Goal: Task Accomplishment & Management: Manage account settings

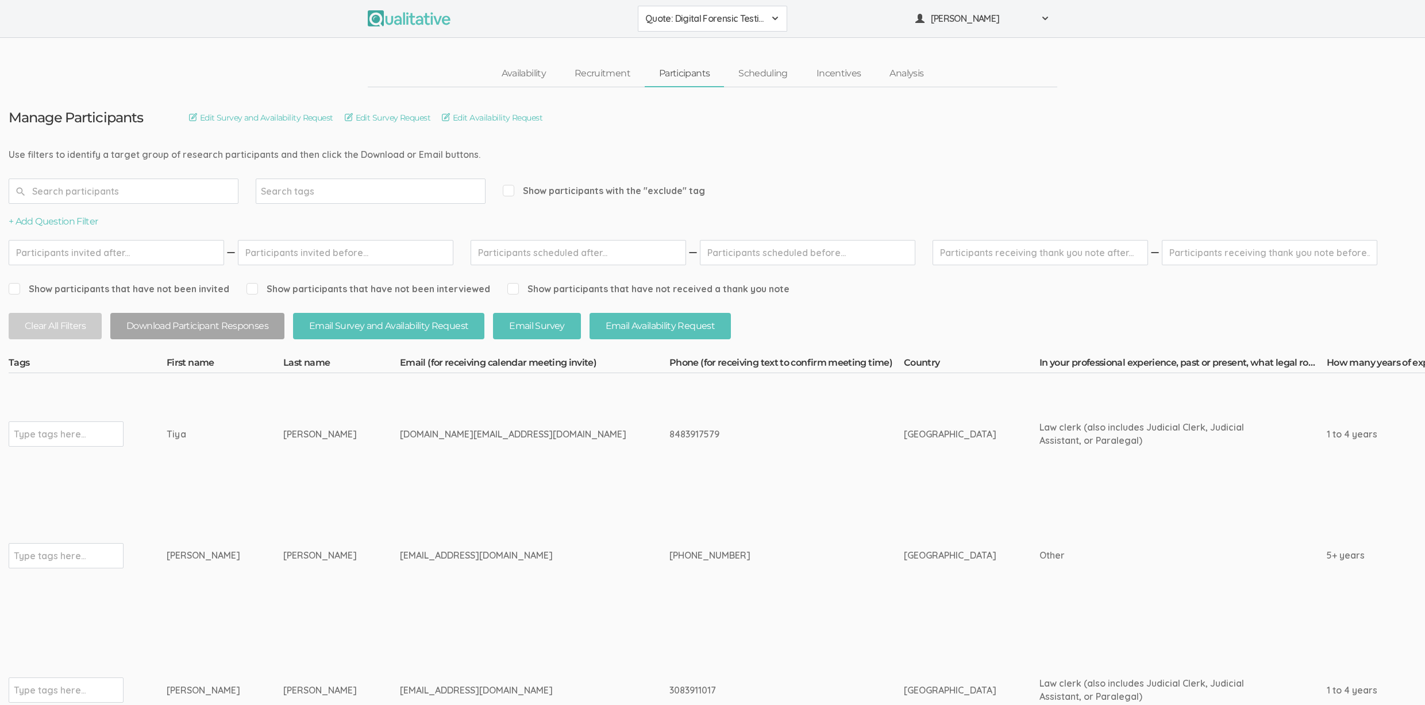
drag, startPoint x: 301, startPoint y: 431, endPoint x: 153, endPoint y: 432, distance: 148.2
copy tr "Type tags here... Tiya Singh"
click at [400, 476] on td "tiyasingh.legal@gmail.com" at bounding box center [534, 434] width 269 height 122
click at [24, 435] on input "text" at bounding box center [50, 434] width 72 height 15
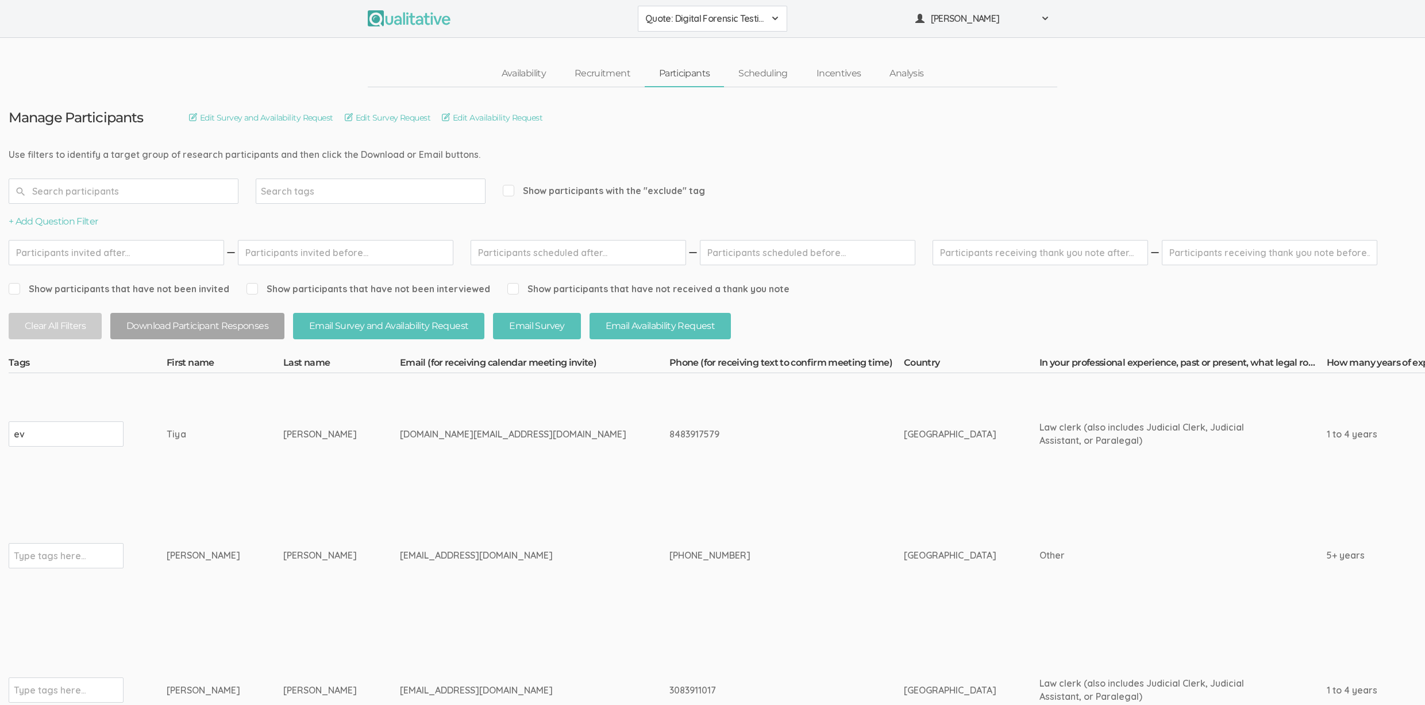
type input "e"
type input "verified"
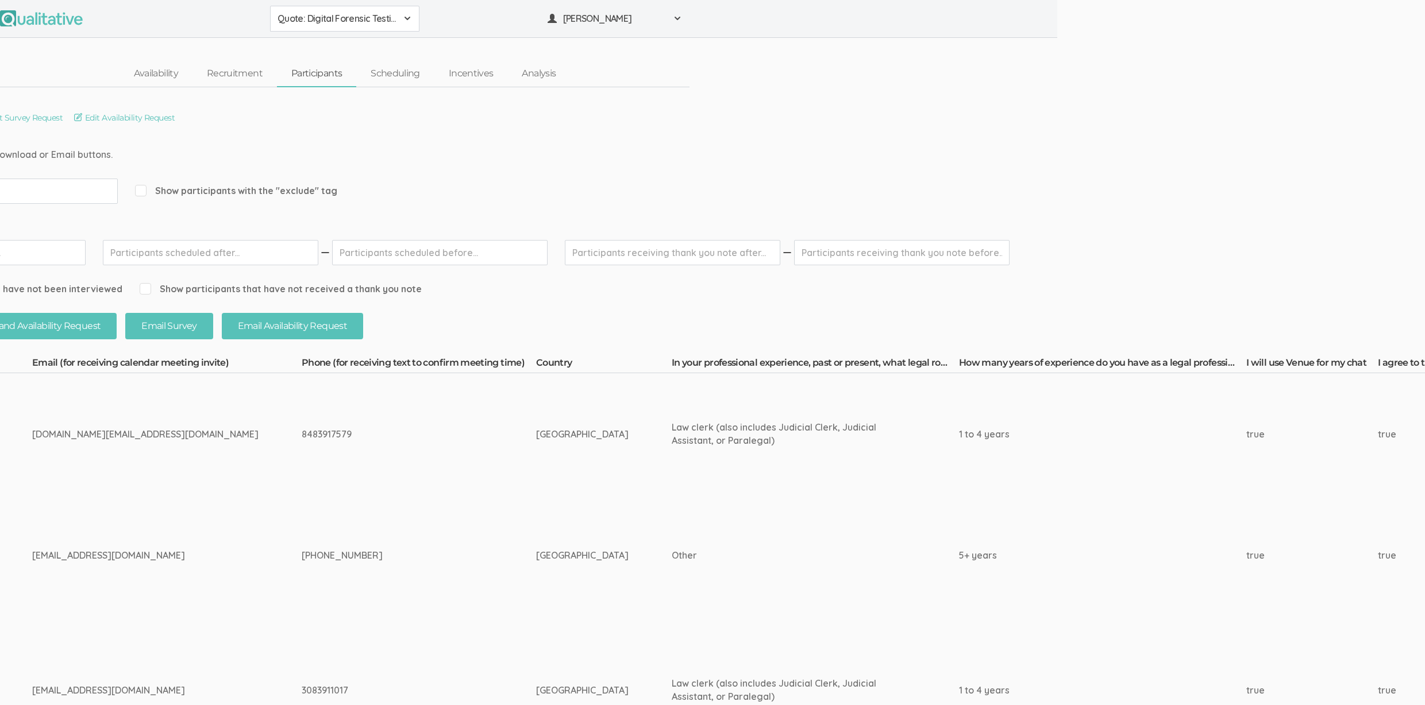
scroll to position [0, 3661]
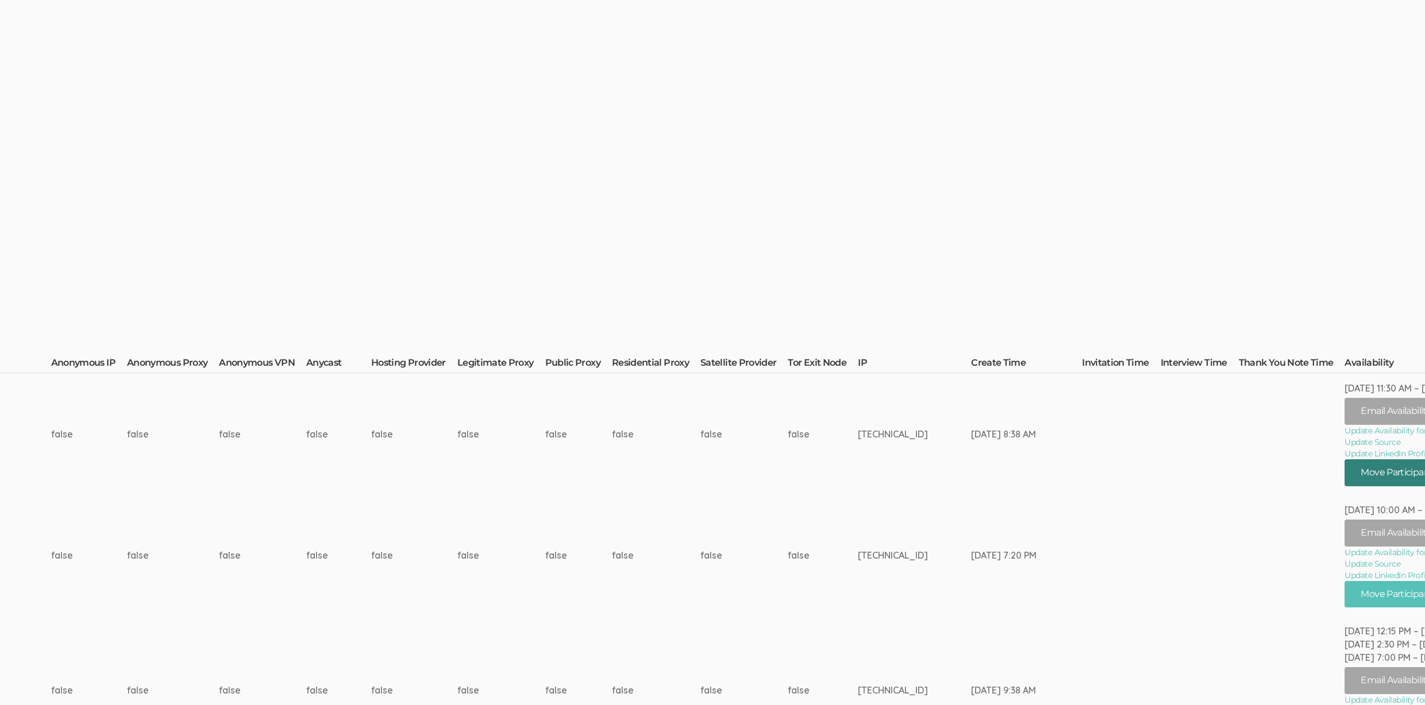
click at [1365, 472] on button "Move Participant" at bounding box center [1398, 473] width 109 height 27
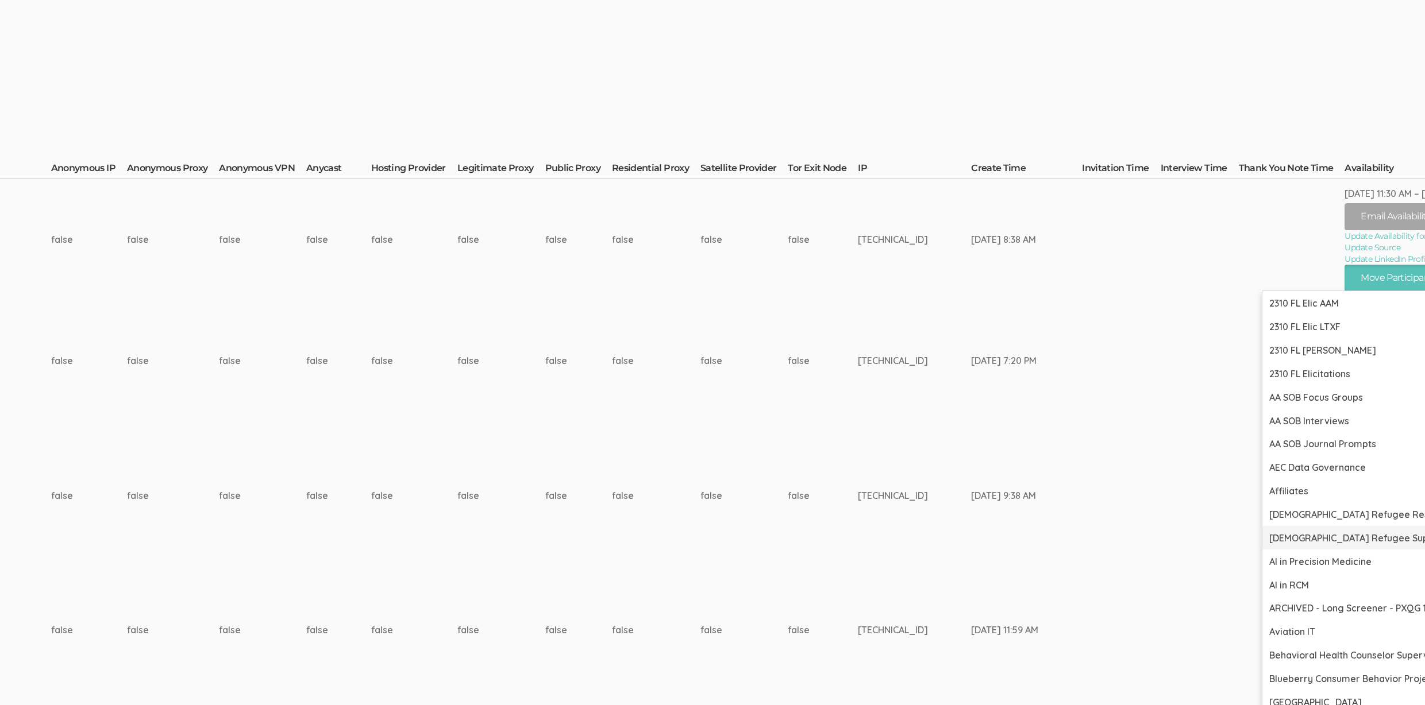
scroll to position [197, 3661]
click at [1082, 446] on td "Sep 02, 6:53 AM" at bounding box center [1121, 493] width 78 height 148
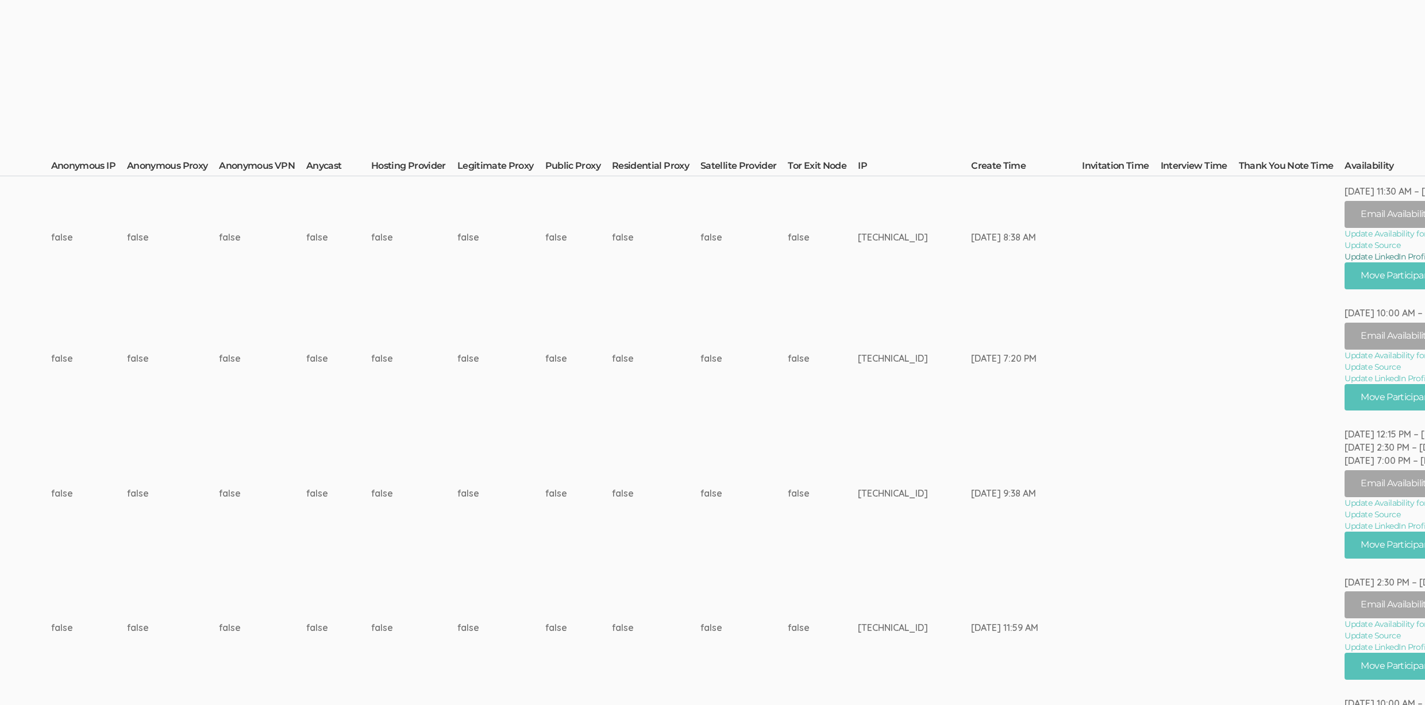
click at [1344, 259] on link "Update LinkedIn Profile URL" at bounding box center [1430, 256] width 173 height 11
click at [1344, 276] on button "Move Participant" at bounding box center [1398, 276] width 109 height 27
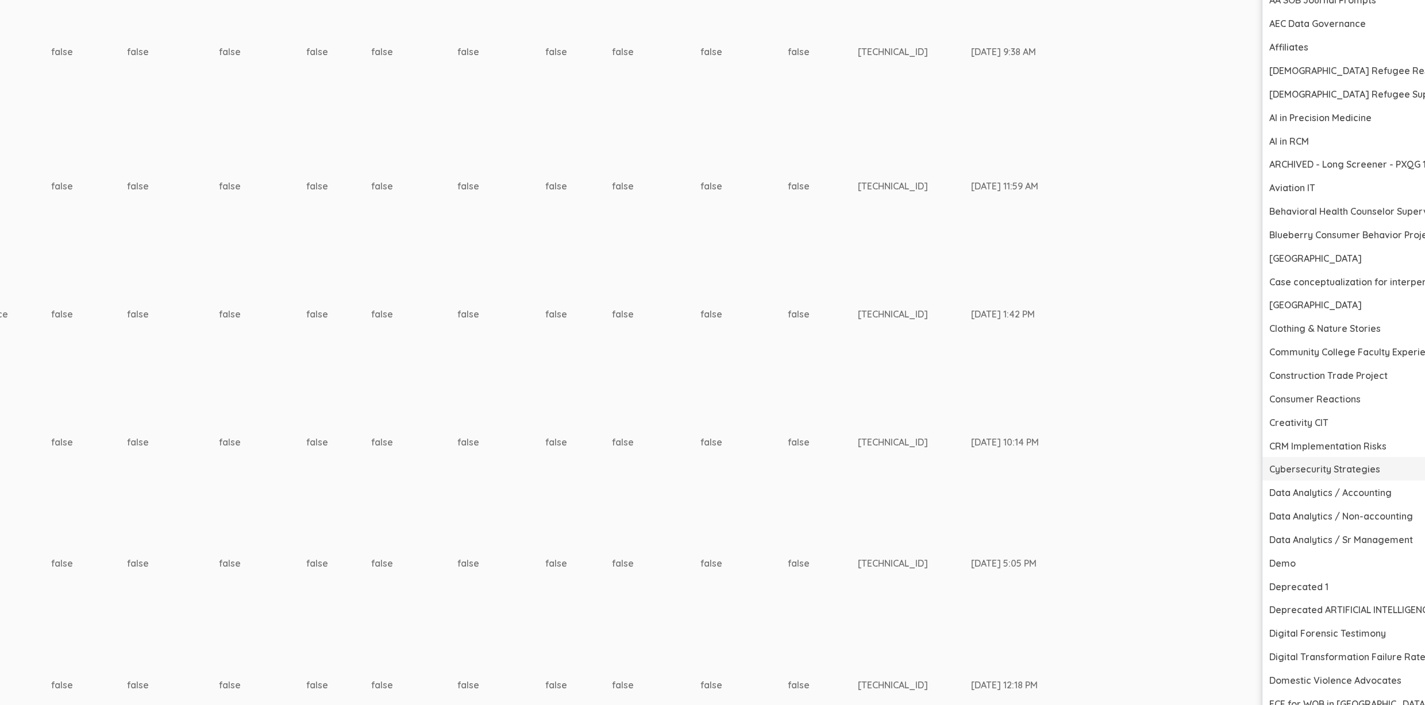
scroll to position [640, 3661]
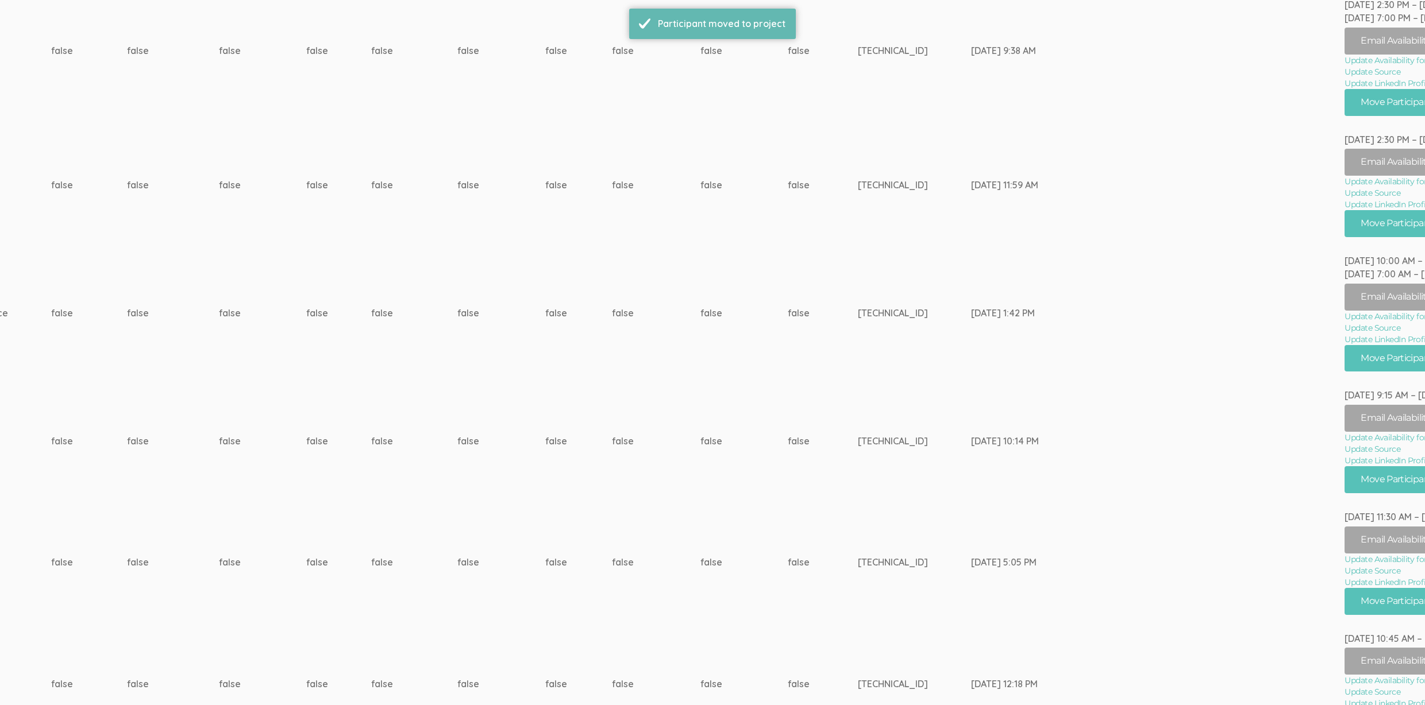
scroll to position [0, 0]
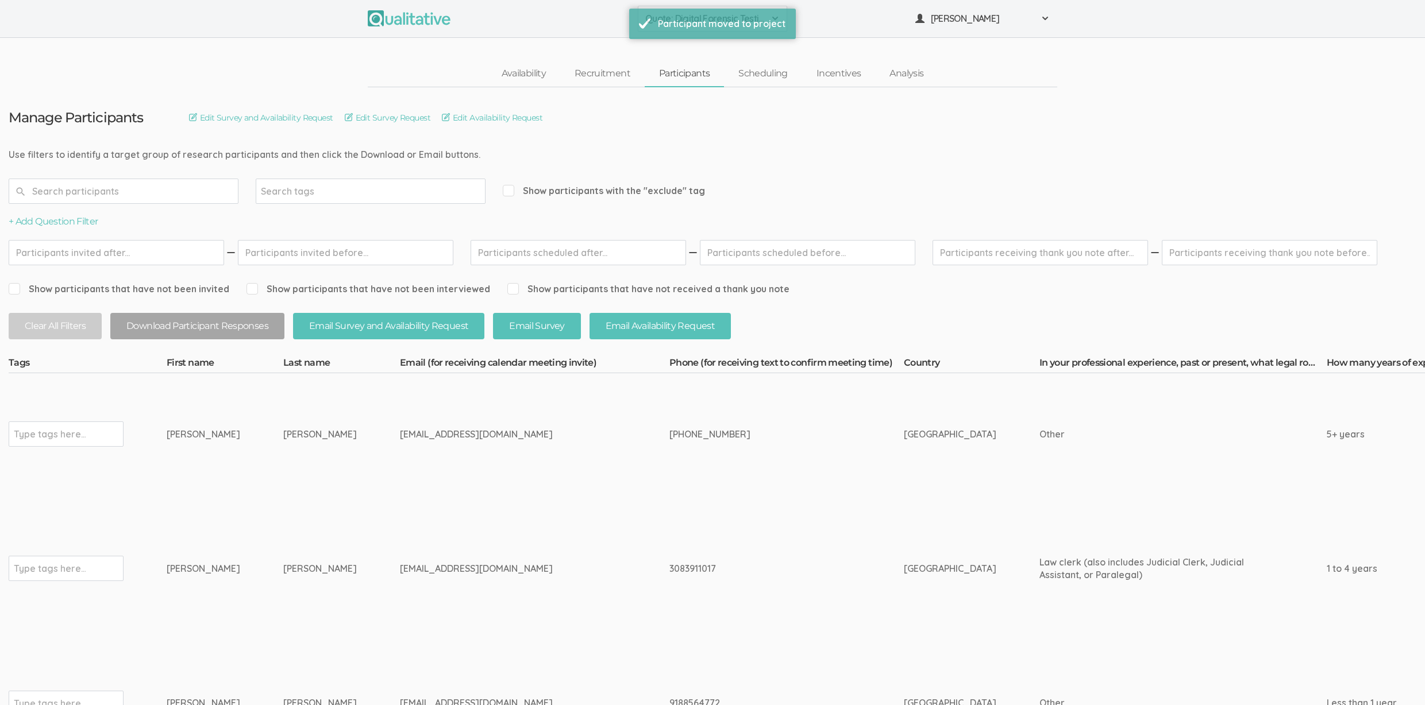
click at [738, 611] on td "3083911017" at bounding box center [786, 569] width 234 height 148
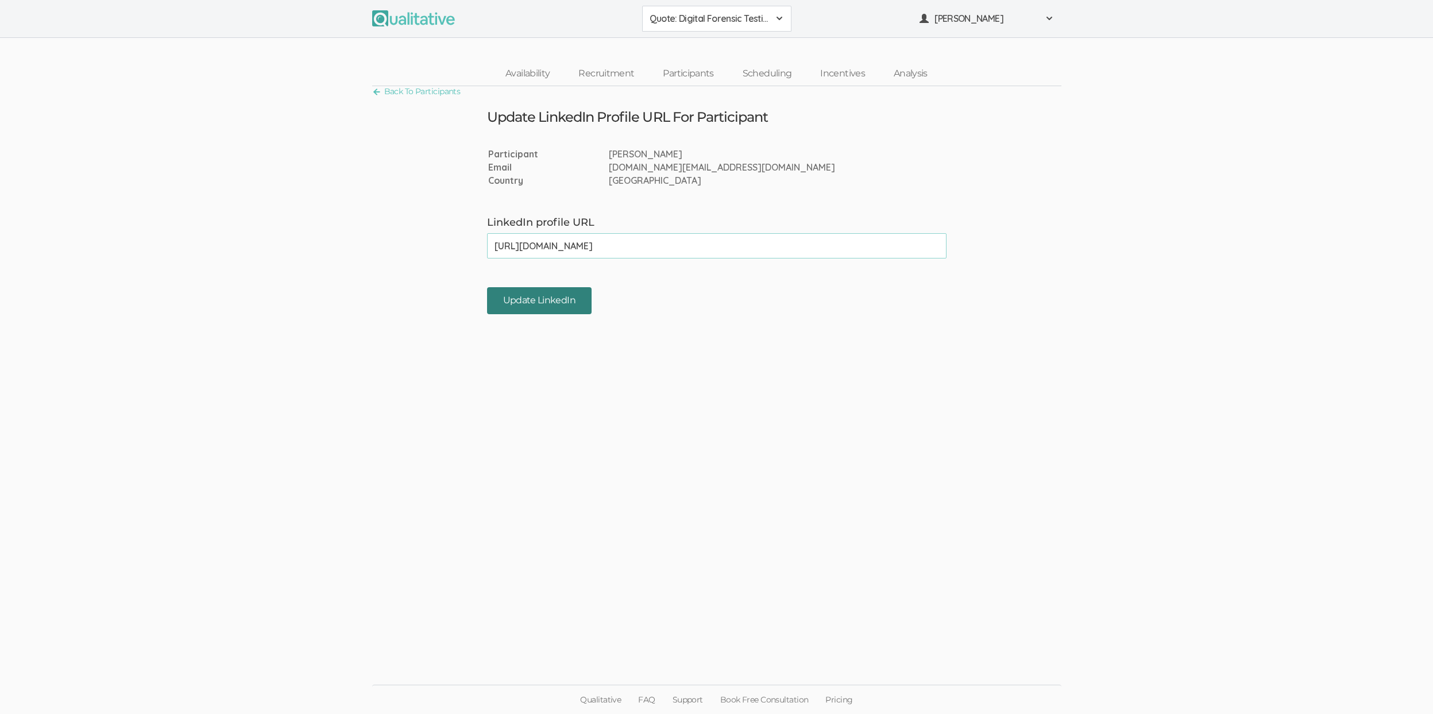
type input "[URL][DOMAIN_NAME]"
drag, startPoint x: 554, startPoint y: 309, endPoint x: 592, endPoint y: 338, distance: 47.9
click at [554, 309] on input "Update LinkedIn" at bounding box center [539, 300] width 105 height 27
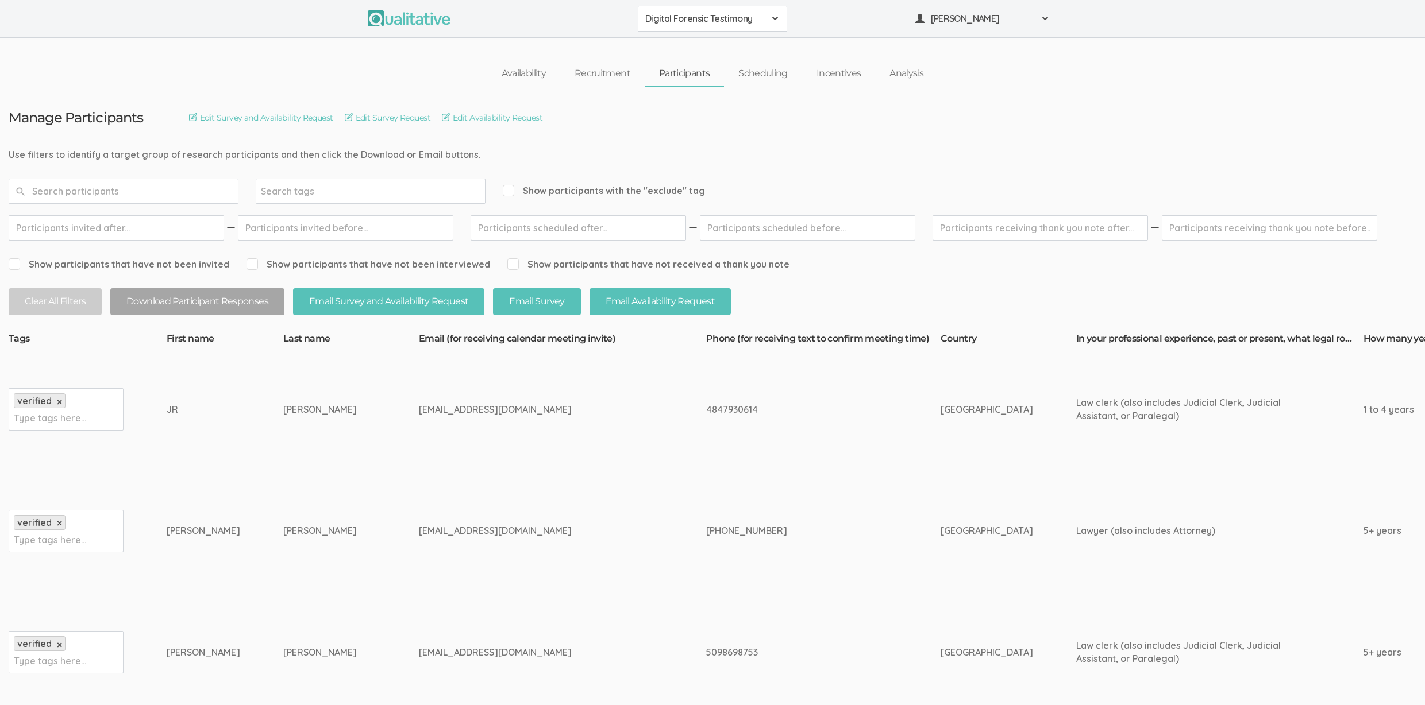
click at [723, 611] on td "5098698753" at bounding box center [823, 653] width 234 height 122
click at [467, 430] on td "tiyasingh.legal@gmail.com" at bounding box center [562, 410] width 287 height 122
drag, startPoint x: 404, startPoint y: 407, endPoint x: 412, endPoint y: 533, distance: 126.1
click at [419, 533] on div "jr.deiley01@gmail.com" at bounding box center [541, 530] width 244 height 13
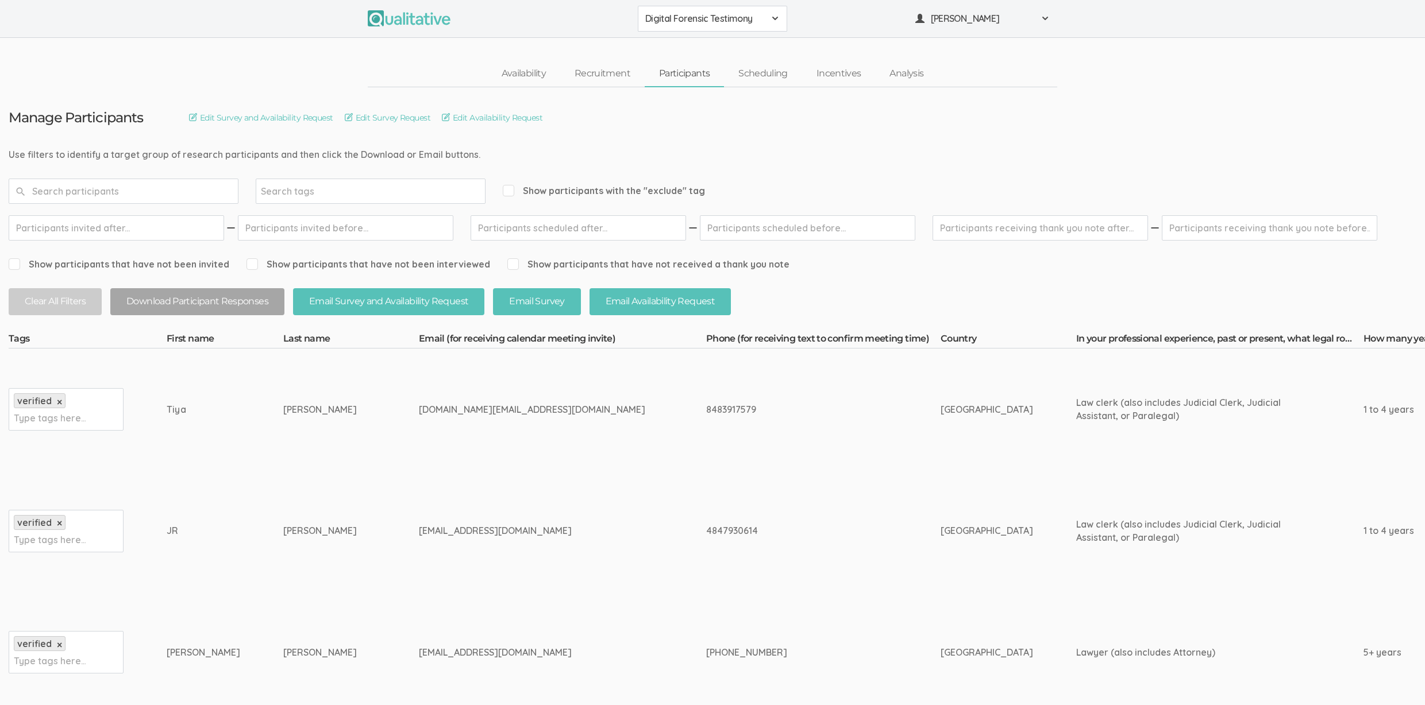
drag, startPoint x: 423, startPoint y: 531, endPoint x: 388, endPoint y: 408, distance: 127.3
click at [419, 408] on div "tiyasingh.legal@gmail.com" at bounding box center [541, 409] width 244 height 13
click at [424, 439] on td "tiyasingh.legal@gmail.com" at bounding box center [562, 410] width 287 height 122
click at [767, 450] on td "8483917579" at bounding box center [823, 410] width 234 height 122
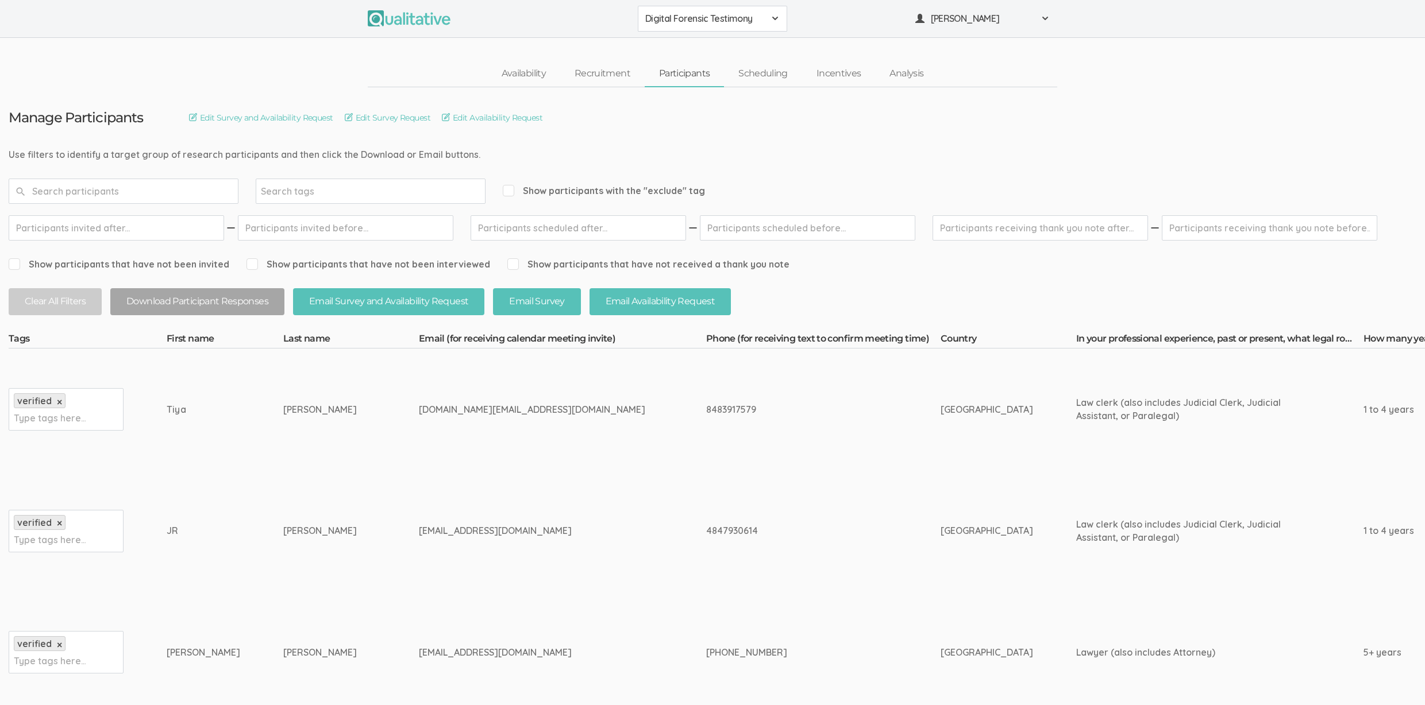
click at [550, 437] on td "tiyasingh.legal@gmail.com" at bounding box center [562, 410] width 287 height 122
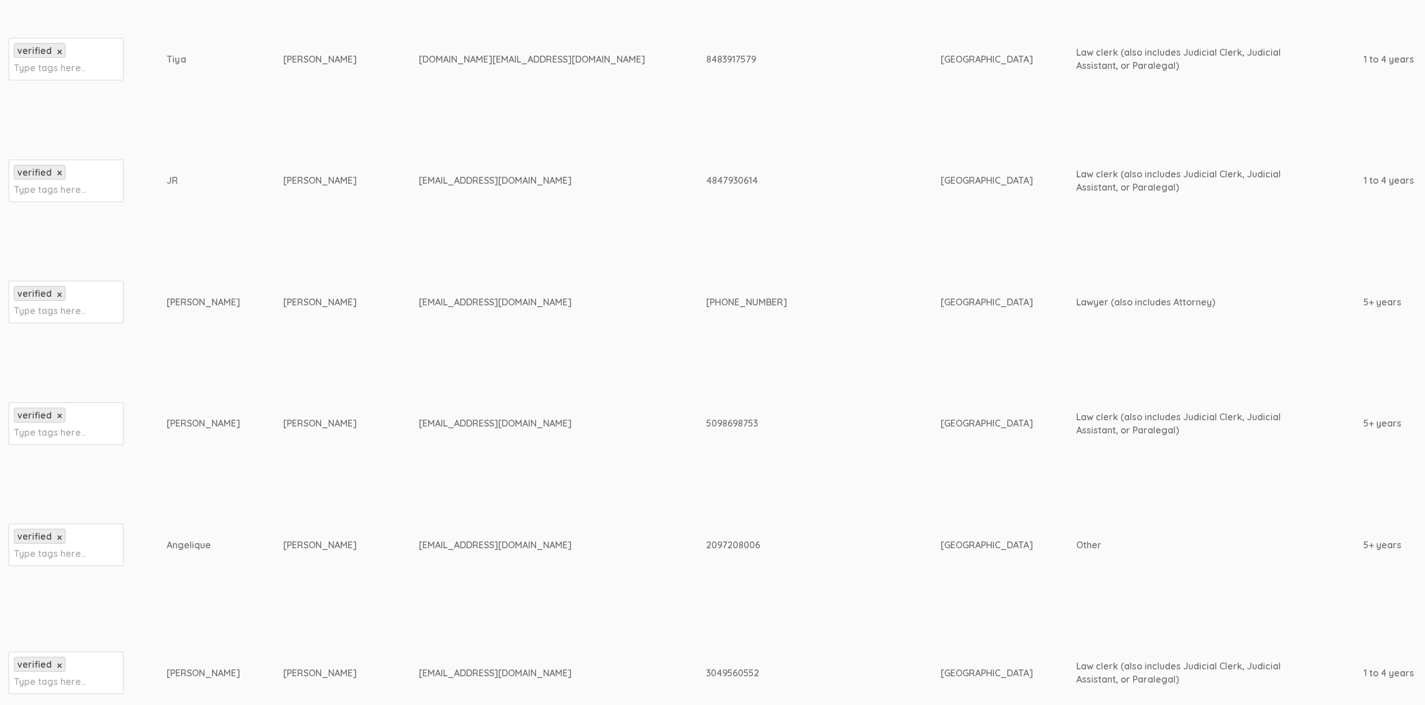
scroll to position [507, 0]
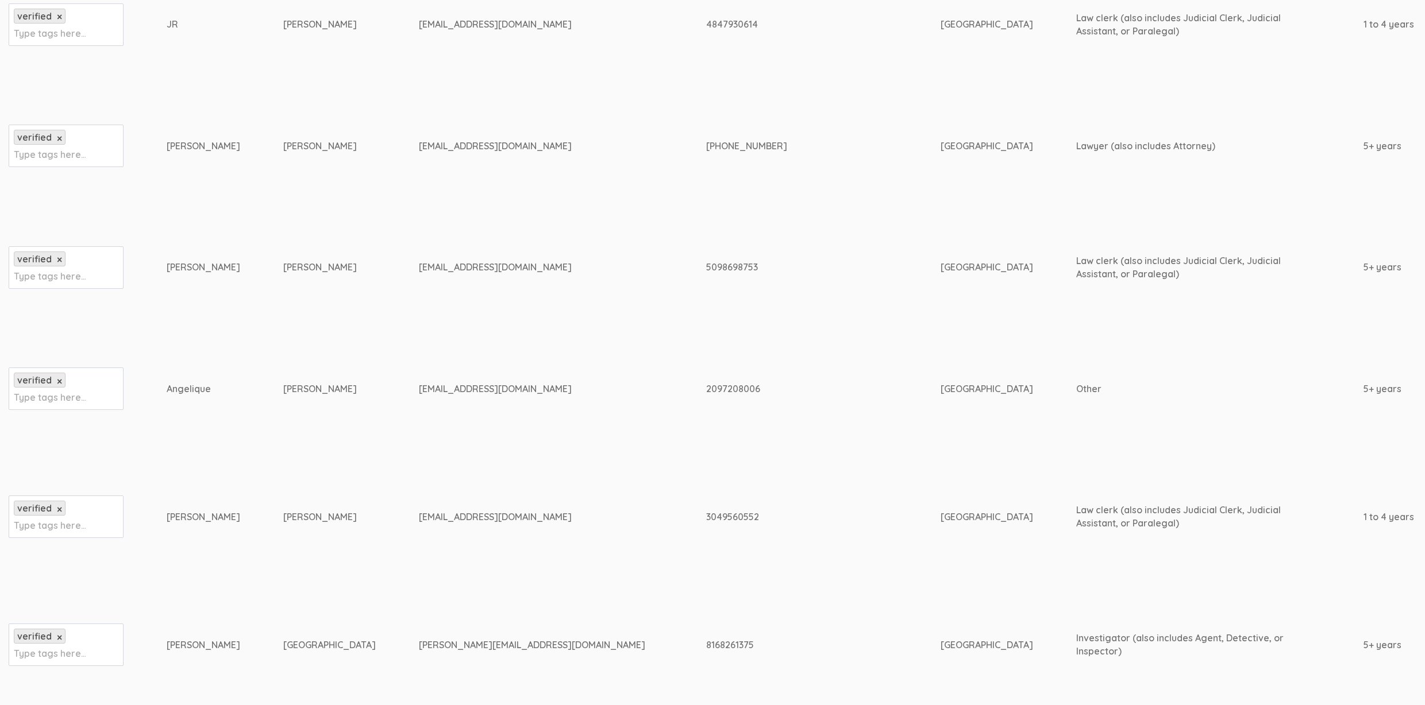
click at [706, 264] on div "5098698753" at bounding box center [801, 267] width 191 height 13
copy div "5098698753"
click at [175, 271] on div "Kevin" at bounding box center [204, 267] width 74 height 13
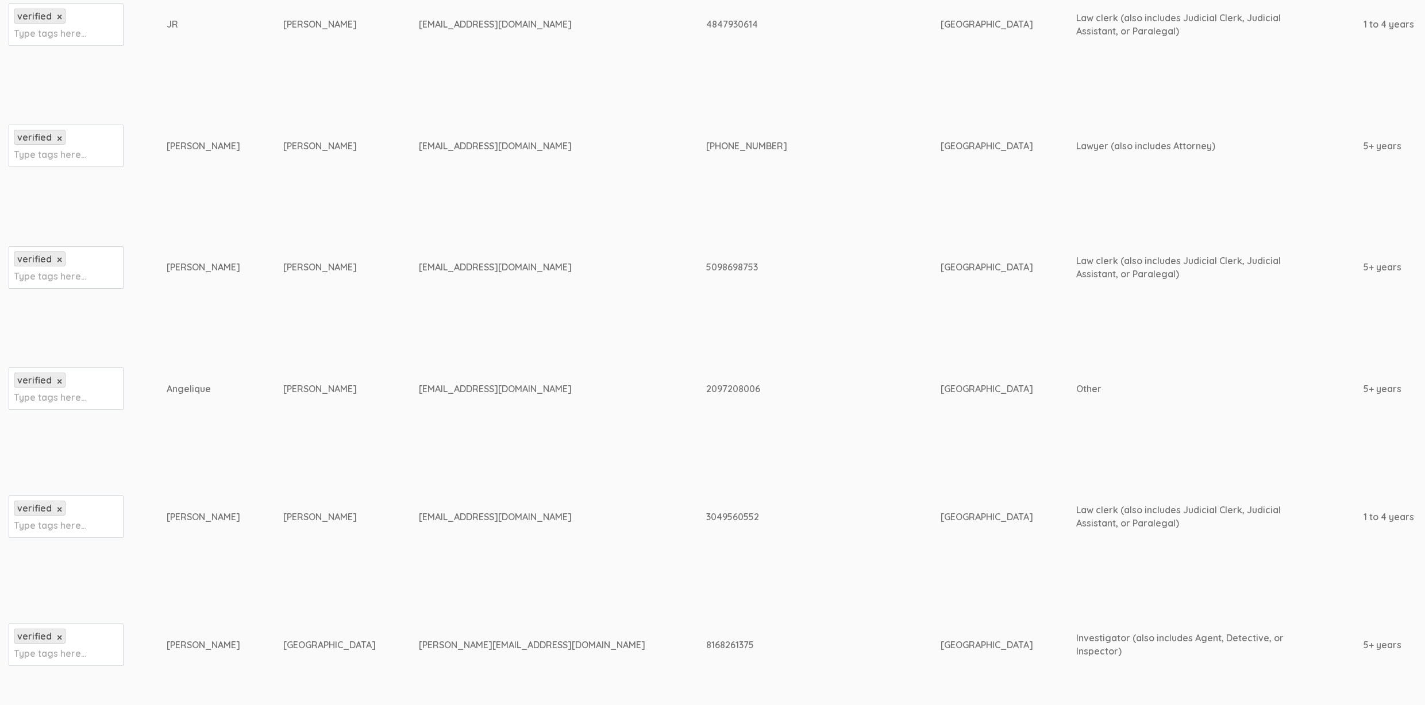
copy div "Kevin"
click at [455, 420] on td "angeliquebarboa@yahoo.com" at bounding box center [562, 390] width 287 height 122
click at [313, 353] on td "Barboa" at bounding box center [351, 390] width 136 height 122
click at [294, 381] on td "Barboa" at bounding box center [351, 390] width 136 height 122
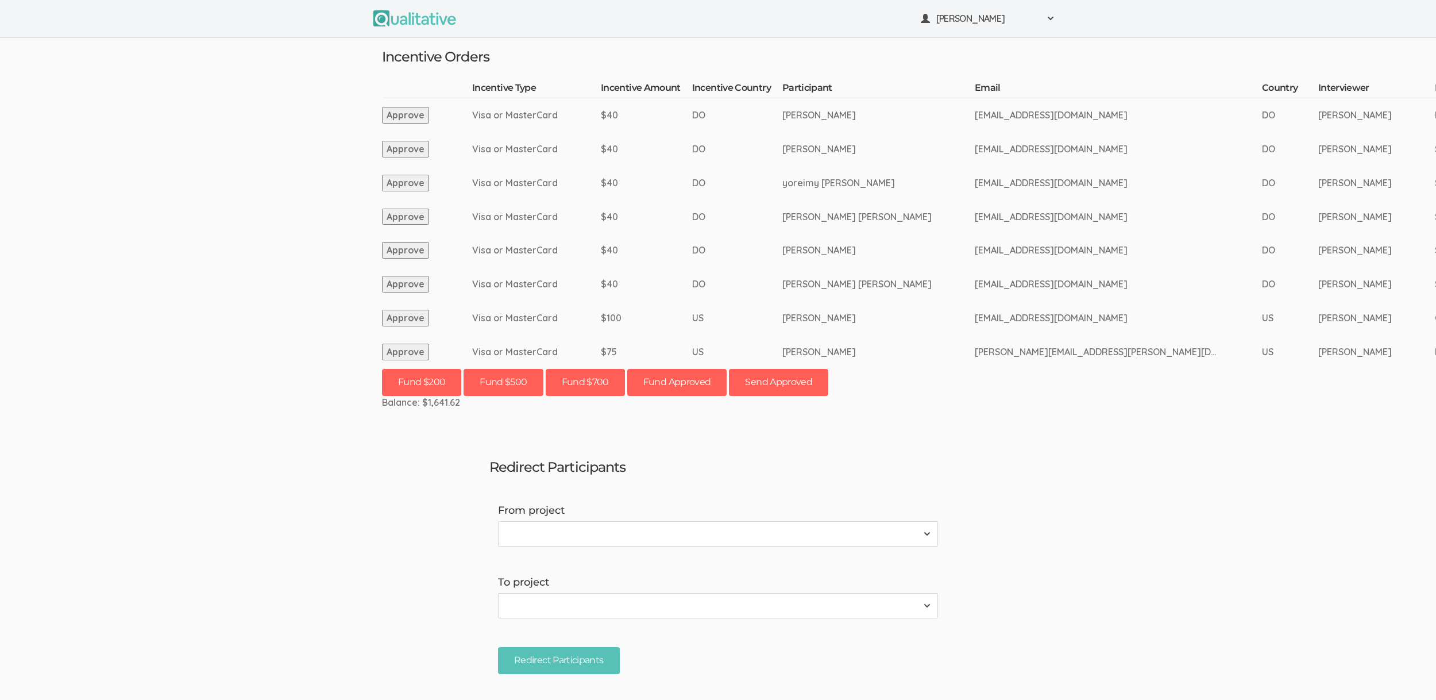
click at [295, 358] on ui-view "[PERSON_NAME] Project Workspace Profile Organization Settings" at bounding box center [718, 350] width 1436 height 700
click at [224, 378] on ui-view "[PERSON_NAME] Project Workspace Profile Organization Settings" at bounding box center [718, 350] width 1436 height 700
click at [144, 276] on ui-view "[PERSON_NAME] Project Workspace Profile Organization Settings" at bounding box center [718, 350] width 1436 height 700
click at [182, 377] on ui-view "Neal Samarakkody Project Workspace Profile Organization Settings" at bounding box center [718, 350] width 1436 height 700
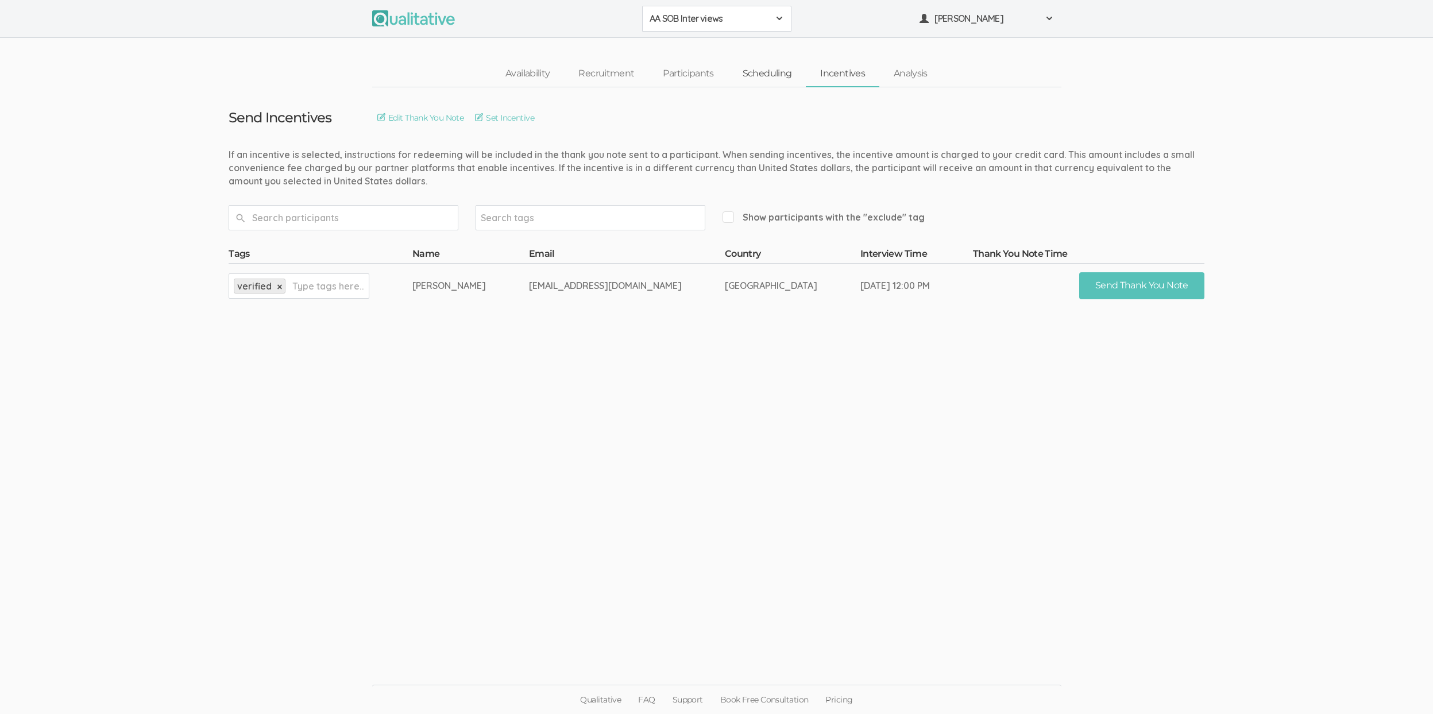
click at [774, 74] on link "Scheduling" at bounding box center [767, 73] width 78 height 25
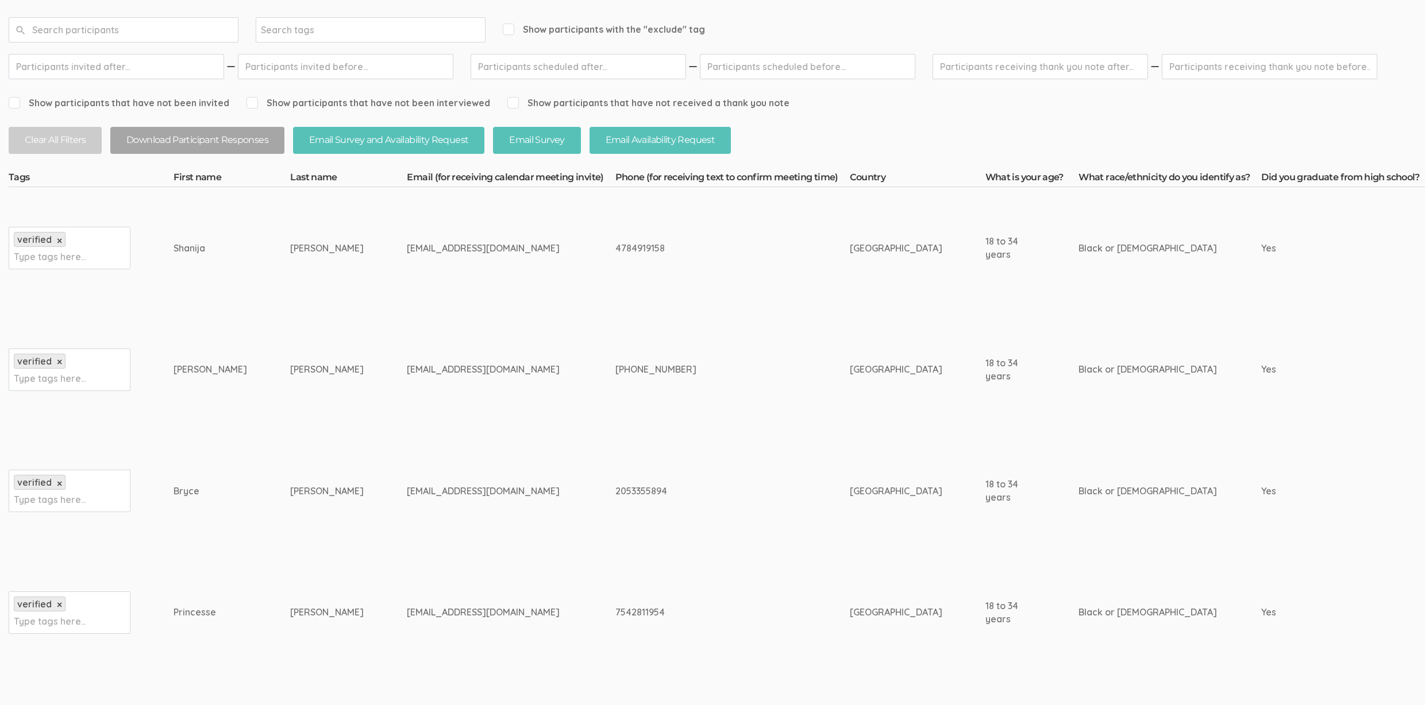
click at [615, 248] on div "4784919158" at bounding box center [710, 248] width 191 height 13
copy div "4784919158"
click at [463, 299] on td "[EMAIL_ADDRESS][DOMAIN_NAME]" at bounding box center [511, 248] width 208 height 122
click at [187, 250] on div "Shanija" at bounding box center [210, 248] width 74 height 13
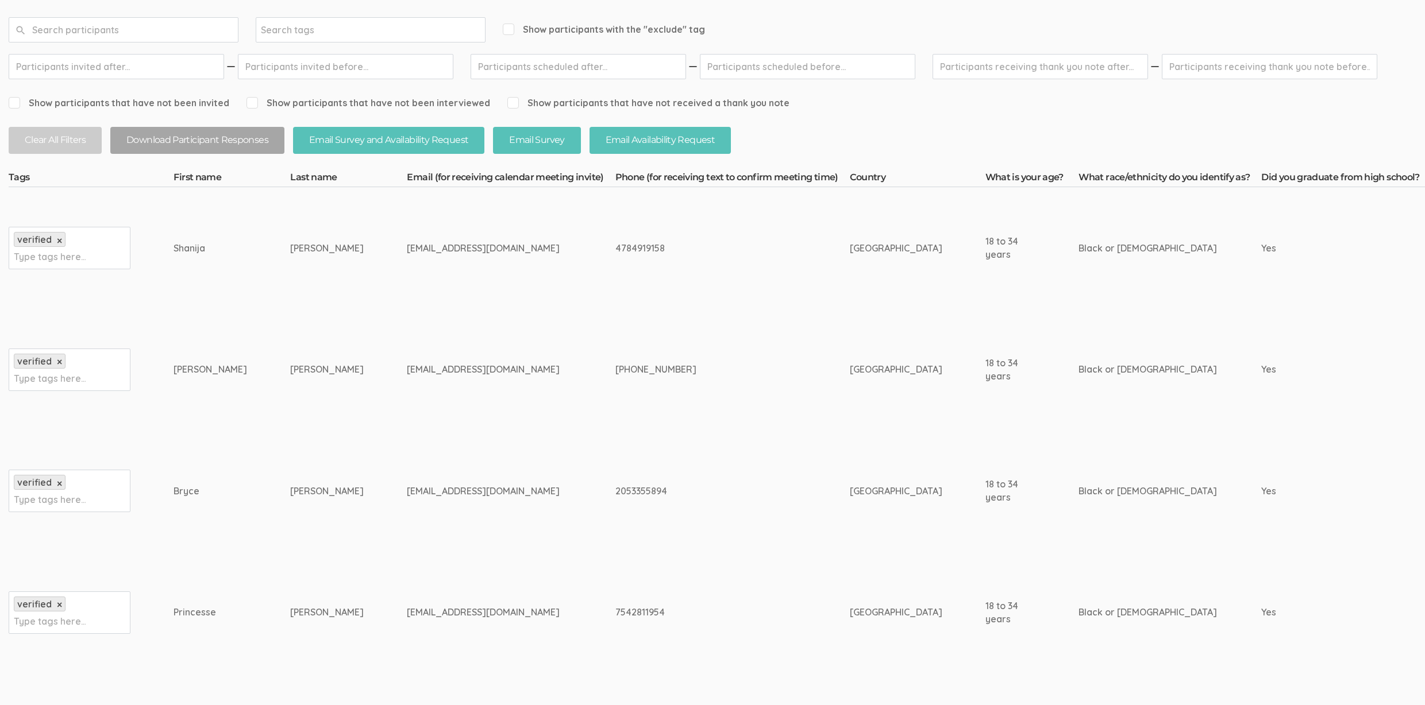
click at [187, 250] on div "Shanija" at bounding box center [210, 248] width 74 height 13
copy div "Shanija"
click at [334, 355] on td "Woods" at bounding box center [348, 370] width 117 height 122
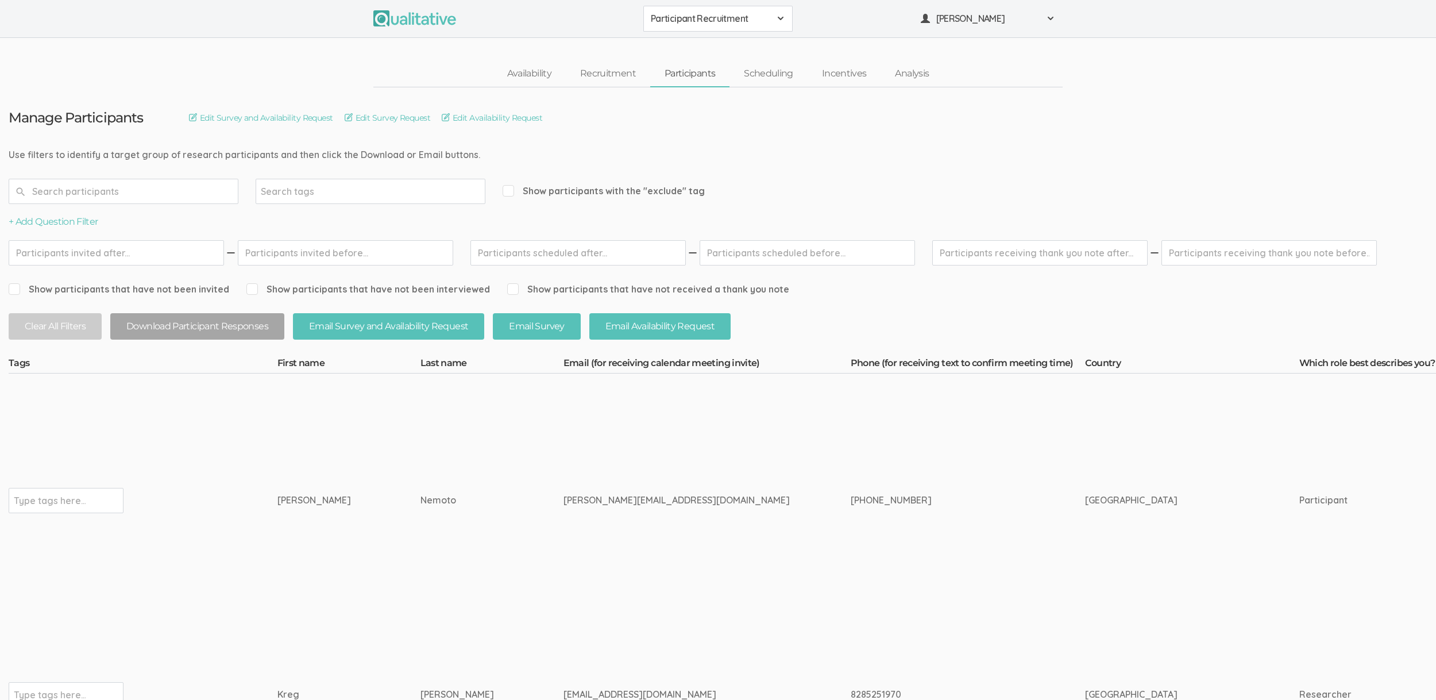
click at [277, 388] on td "[PERSON_NAME]" at bounding box center [348, 500] width 143 height 254
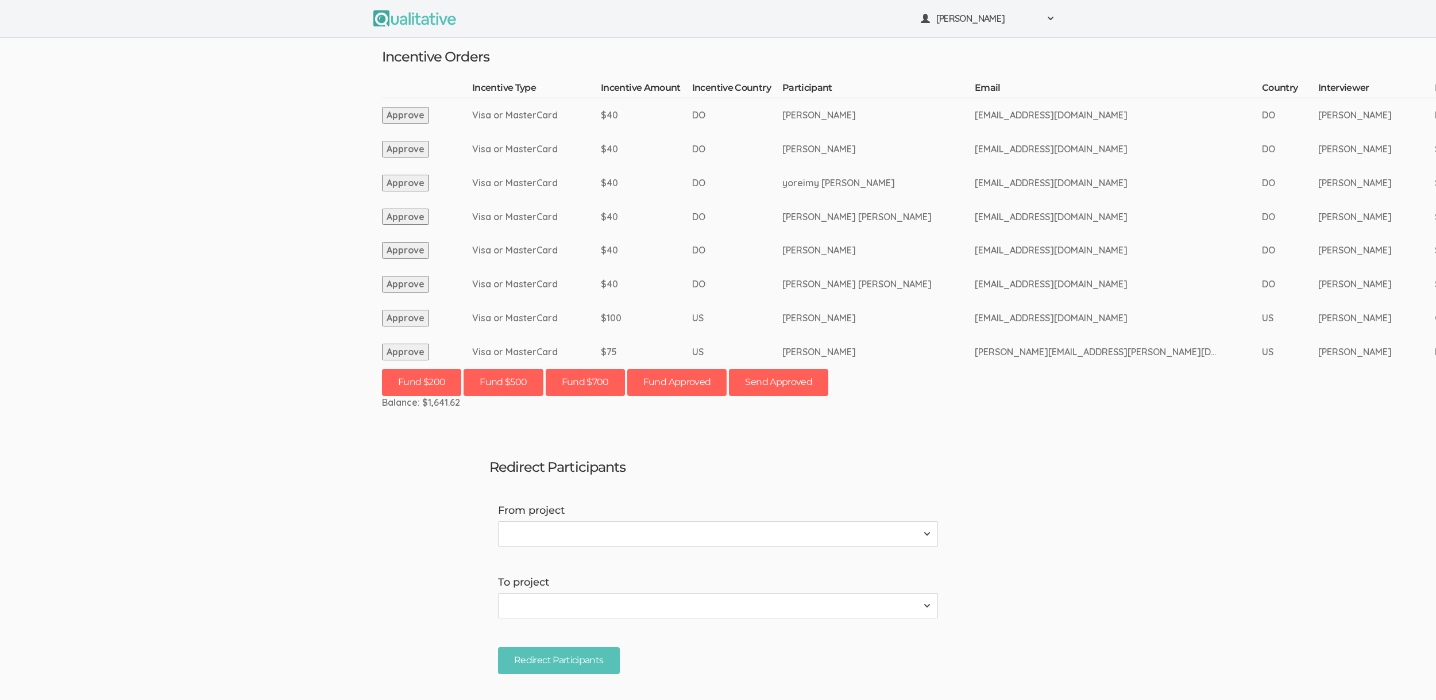
click at [632, 223] on td "$40" at bounding box center [646, 217] width 91 height 34
click at [161, 262] on ui-view "Neal Samarakkody Project Workspace Profile Organization Settings" at bounding box center [718, 350] width 1436 height 700
